Goal: Task Accomplishment & Management: Manage account settings

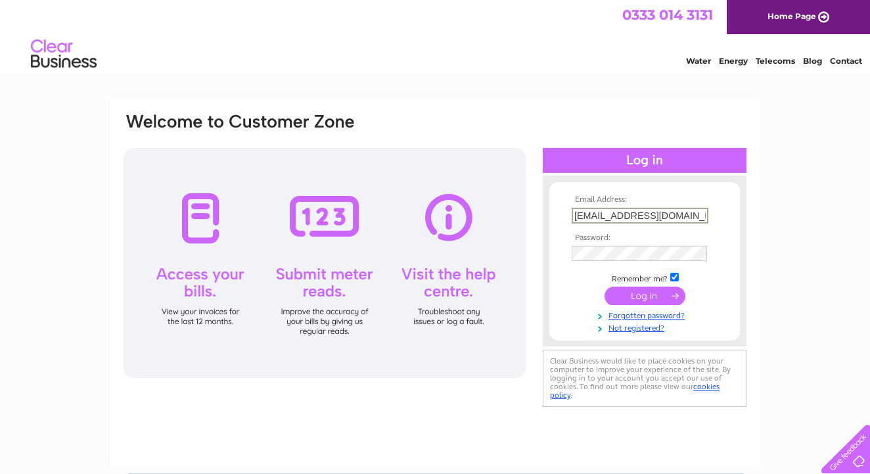
type input "mspencerjewellery@outlook.com"
click at [554, 113] on div "Email Address: mspencerjewellery@outlook.com Password:" at bounding box center [434, 261] width 625 height 298
click at [647, 292] on input "submit" at bounding box center [644, 295] width 81 height 18
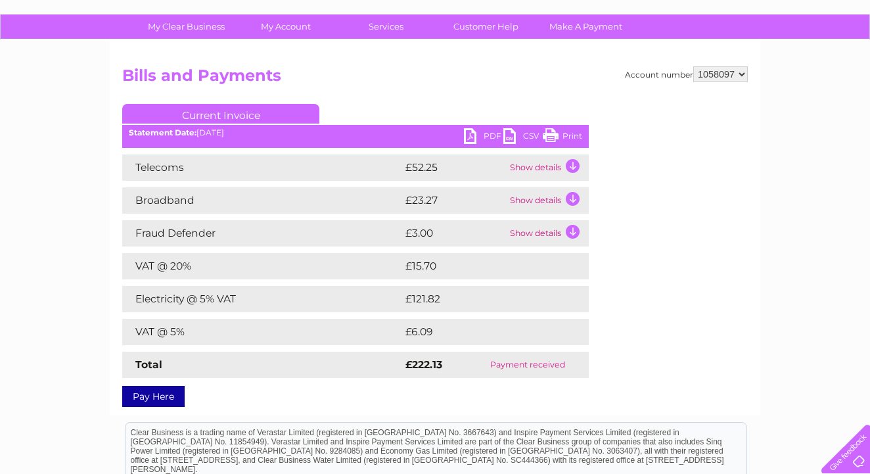
scroll to position [59, 0]
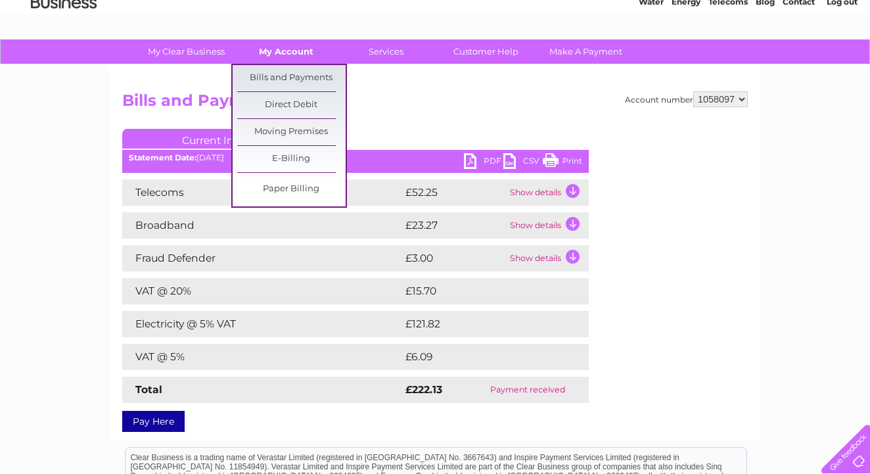
click at [290, 50] on link "My Account" at bounding box center [286, 51] width 108 height 24
click at [289, 78] on link "Bills and Payments" at bounding box center [291, 78] width 108 height 26
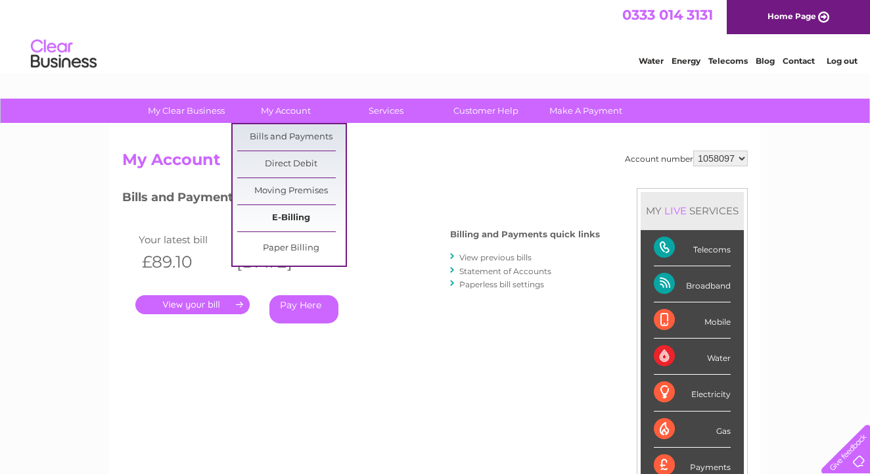
scroll to position [50, 0]
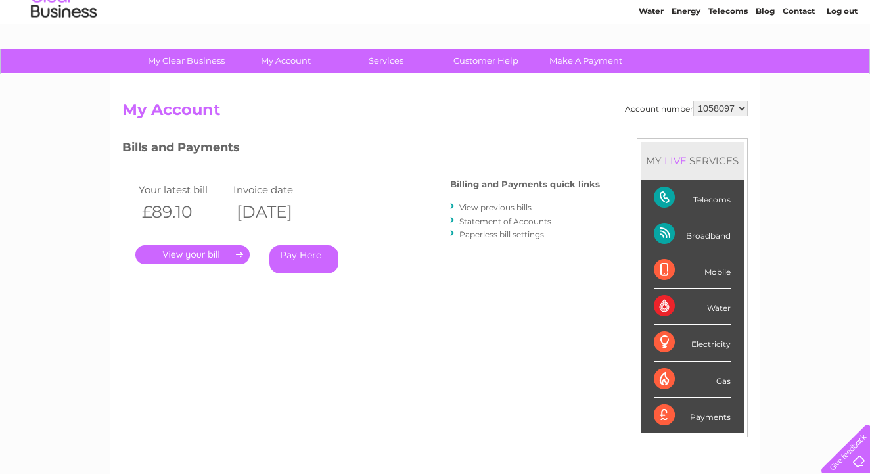
click at [227, 256] on link "." at bounding box center [192, 254] width 114 height 19
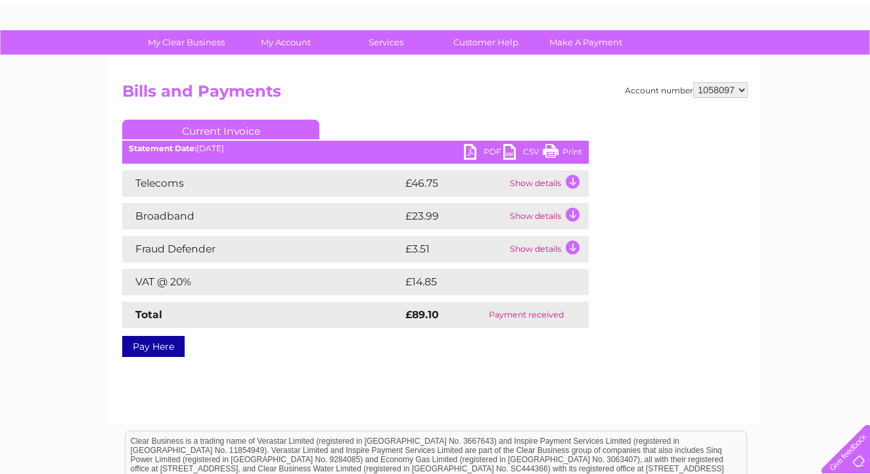
scroll to position [66, 0]
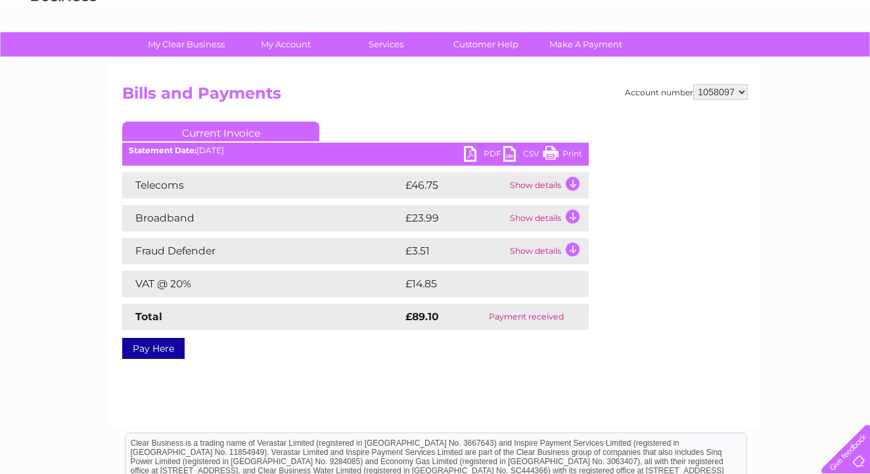
click at [570, 183] on td "Show details" at bounding box center [547, 185] width 82 height 26
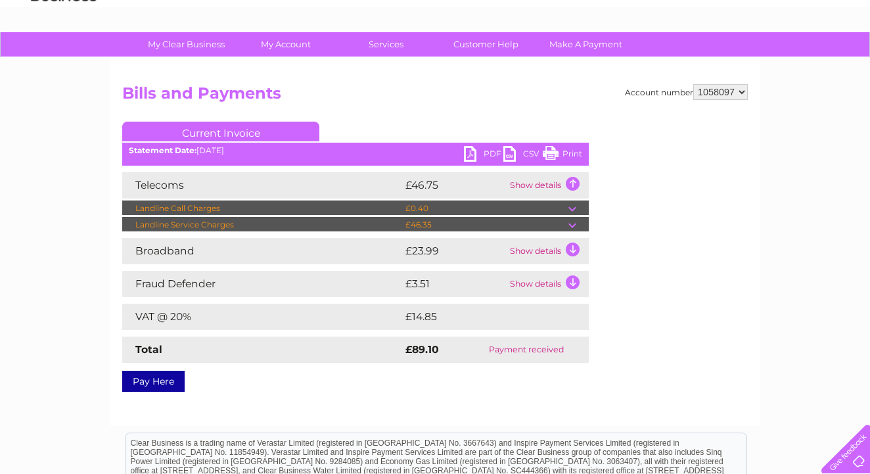
click at [571, 246] on td "Show details" at bounding box center [547, 251] width 82 height 26
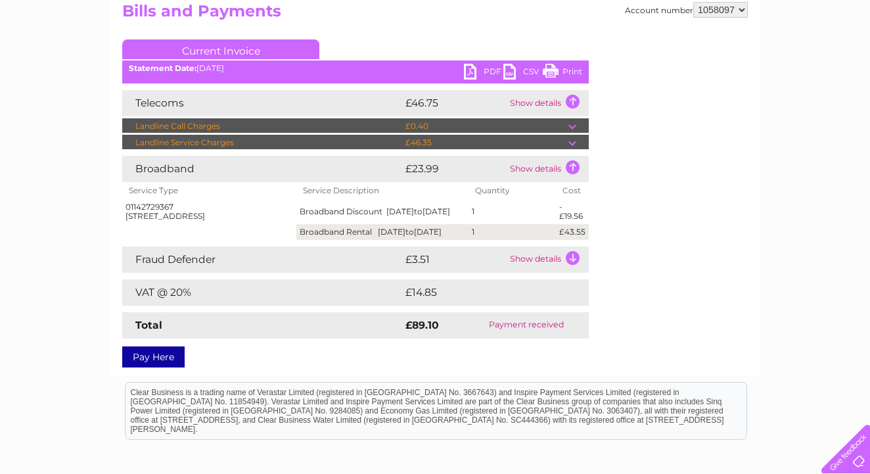
scroll to position [150, 0]
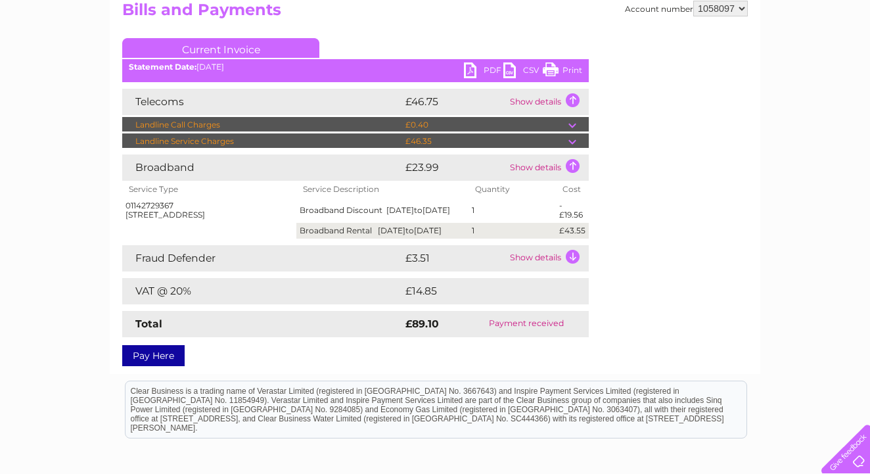
click at [572, 262] on td "Show details" at bounding box center [547, 258] width 82 height 26
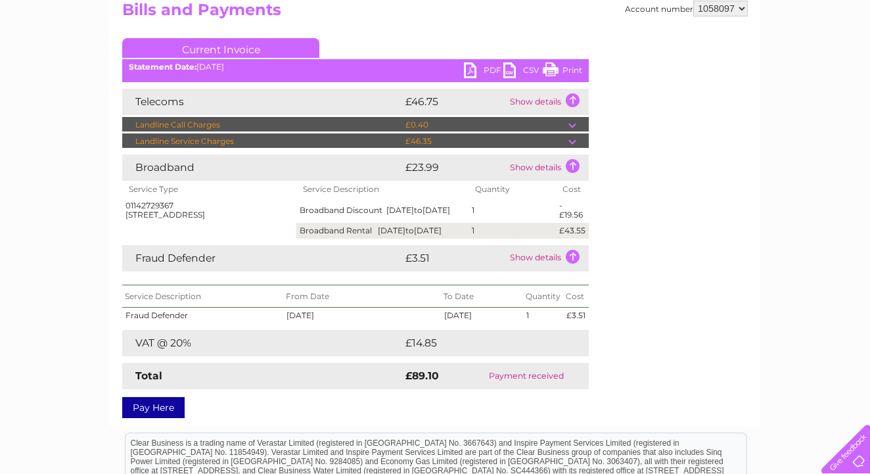
scroll to position [145, 0]
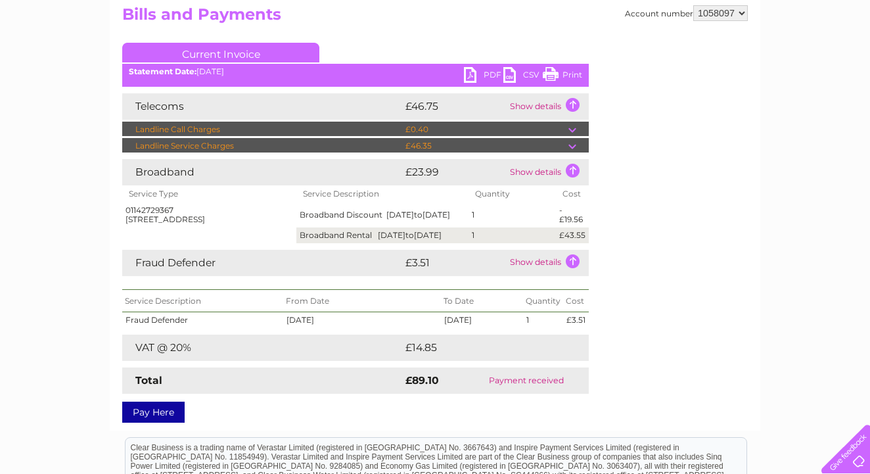
drag, startPoint x: 402, startPoint y: 151, endPoint x: 442, endPoint y: 148, distance: 40.2
click at [442, 148] on td "£46.35" at bounding box center [485, 146] width 166 height 16
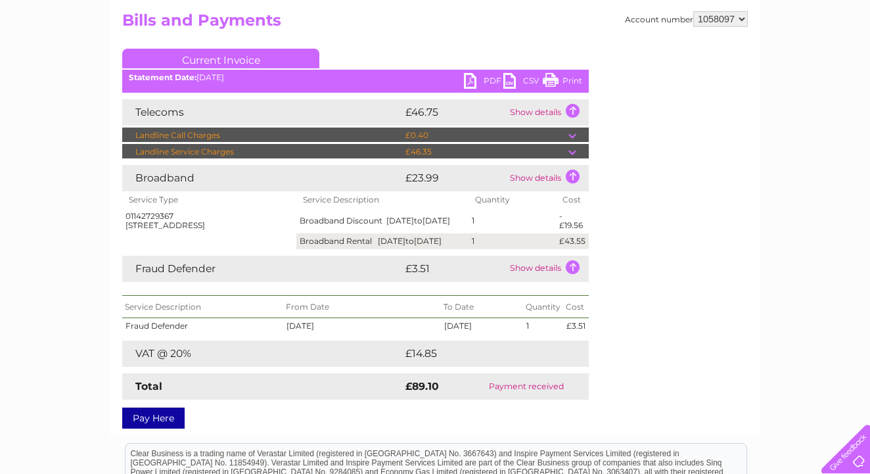
scroll to position [141, 0]
